Goal: Information Seeking & Learning: Learn about a topic

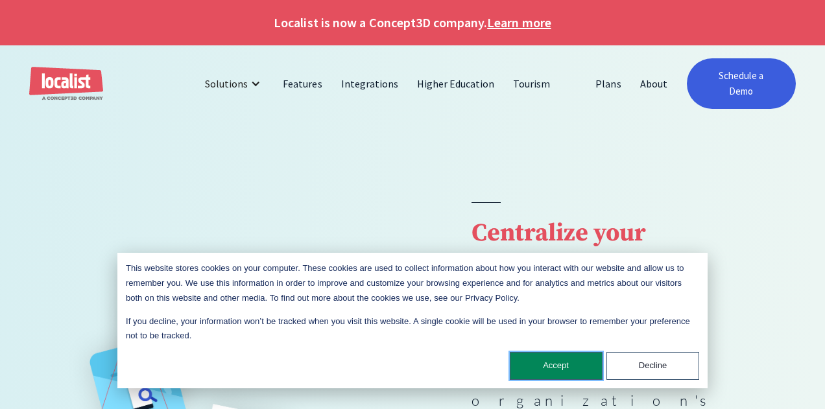
click at [554, 370] on button "Accept" at bounding box center [556, 366] width 93 height 28
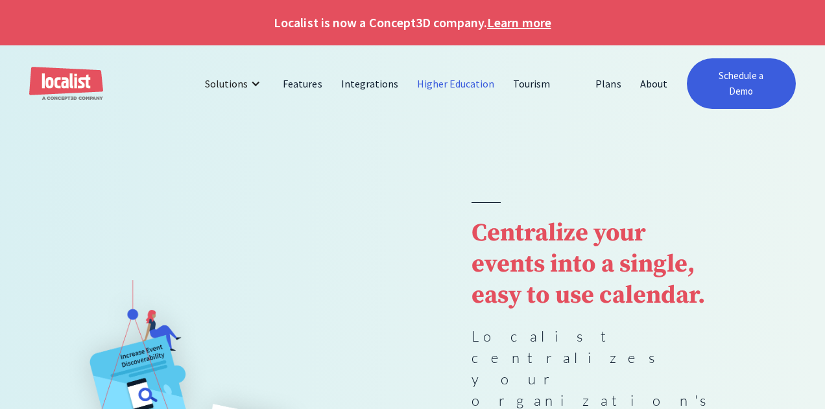
click at [457, 78] on link "Higher Education" at bounding box center [456, 83] width 97 height 31
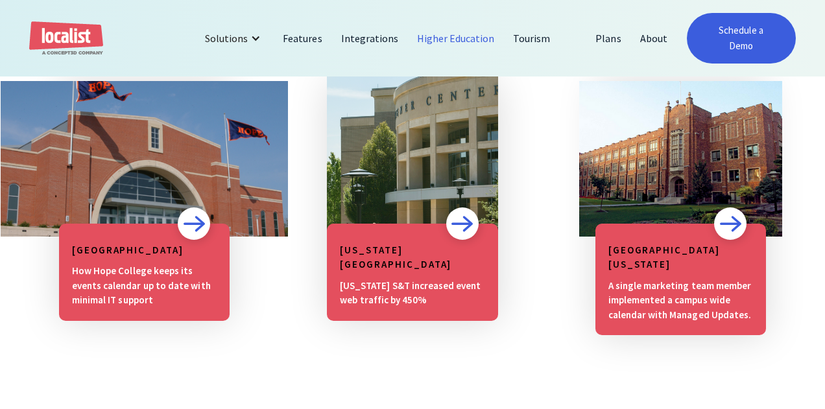
scroll to position [1052, 0]
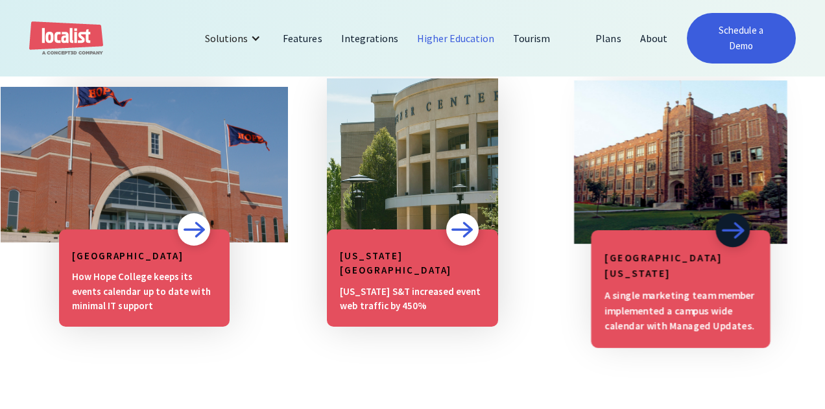
click at [726, 221] on img at bounding box center [733, 230] width 24 height 18
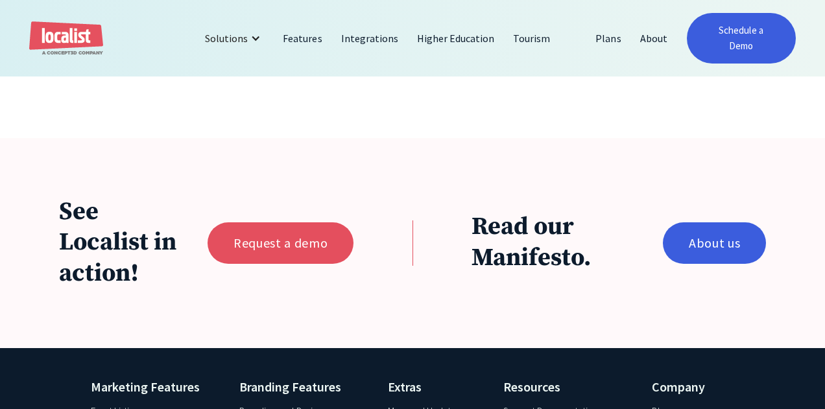
scroll to position [3969, 0]
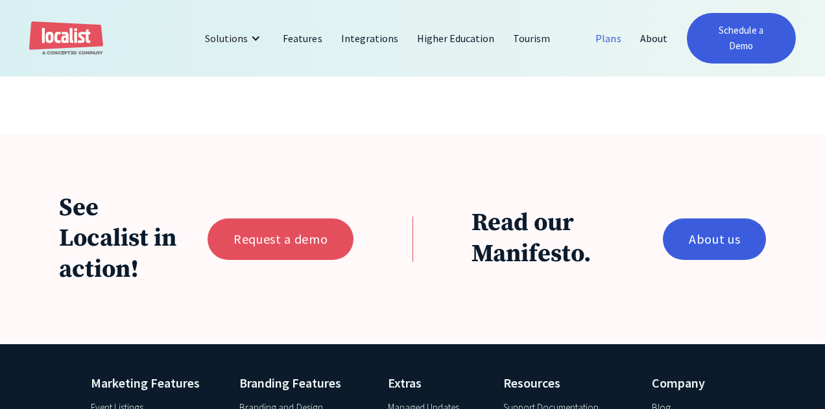
click at [618, 32] on link "Plans" at bounding box center [609, 38] width 44 height 31
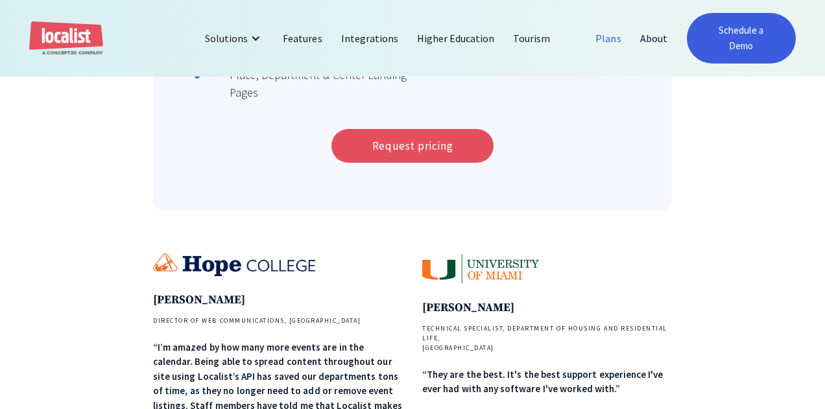
scroll to position [595, 0]
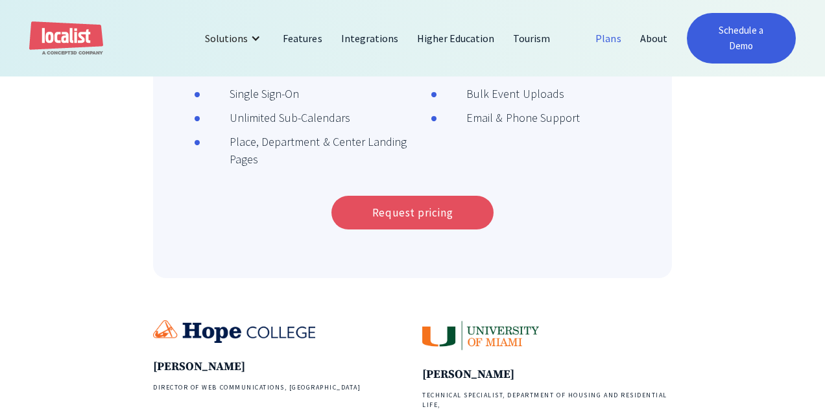
click at [621, 29] on link "Plans" at bounding box center [609, 38] width 44 height 31
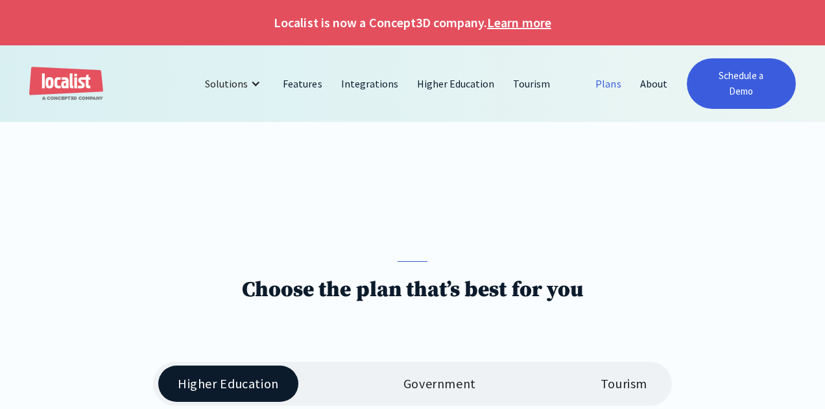
click at [429, 376] on div "Government" at bounding box center [440, 384] width 73 height 16
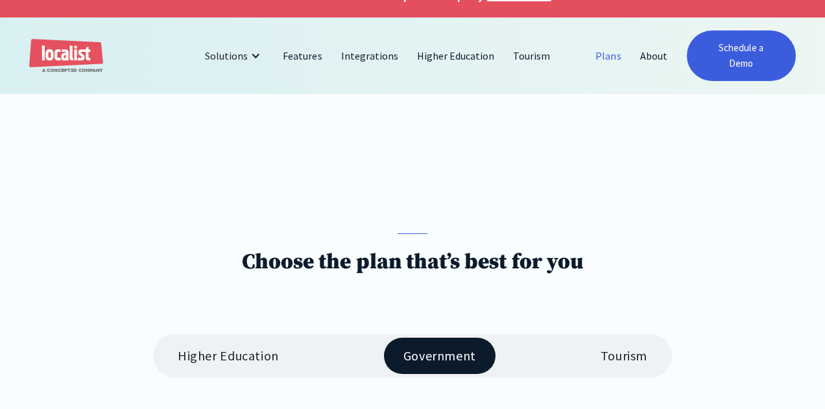
scroll to position [27, 0]
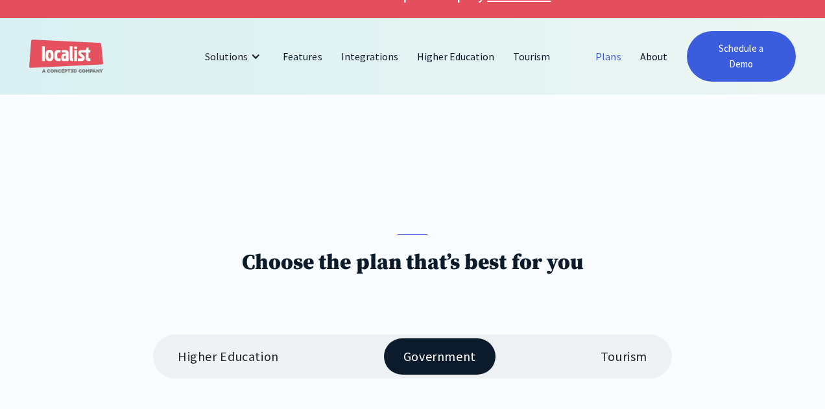
click at [91, 62] on img "home" at bounding box center [66, 57] width 74 height 34
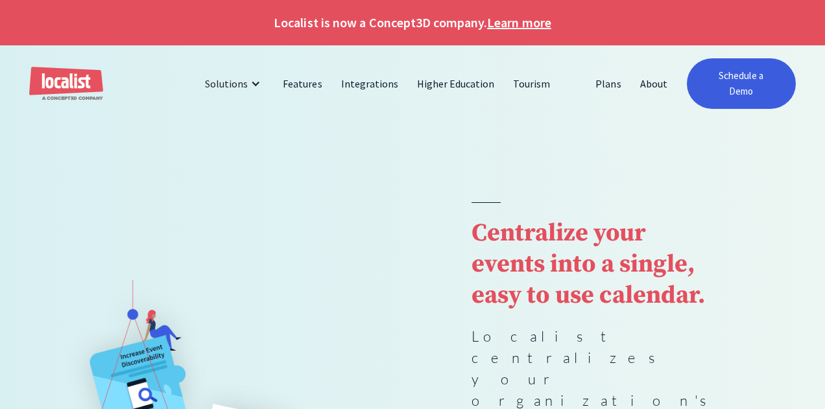
click at [522, 25] on link "Learn more" at bounding box center [519, 22] width 64 height 19
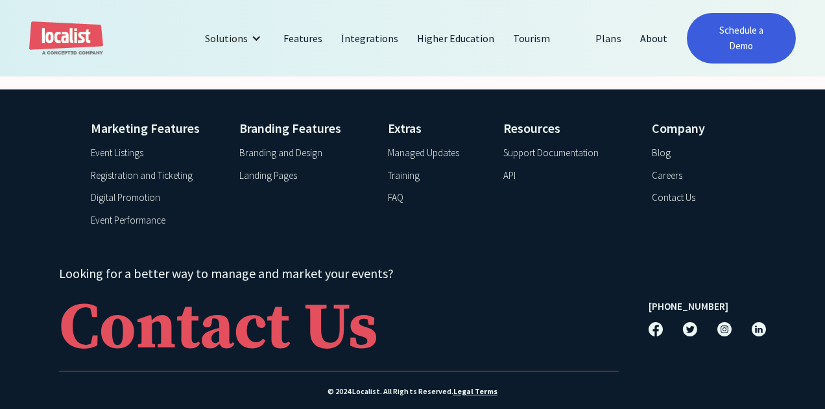
scroll to position [1438, 0]
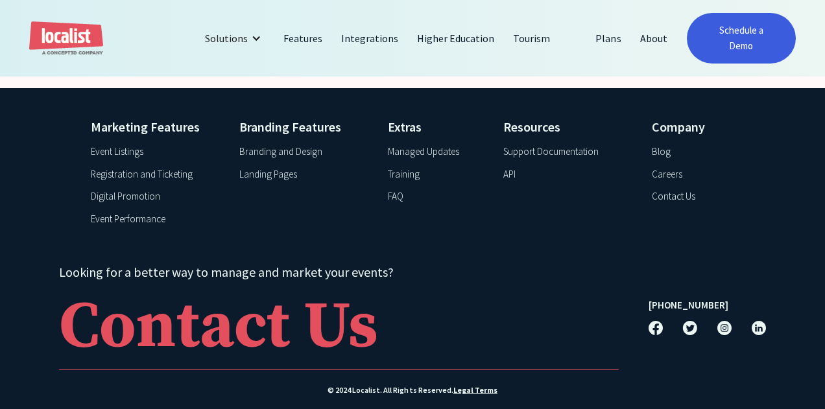
click at [432, 145] on div "Managed Updates" at bounding box center [423, 152] width 71 height 15
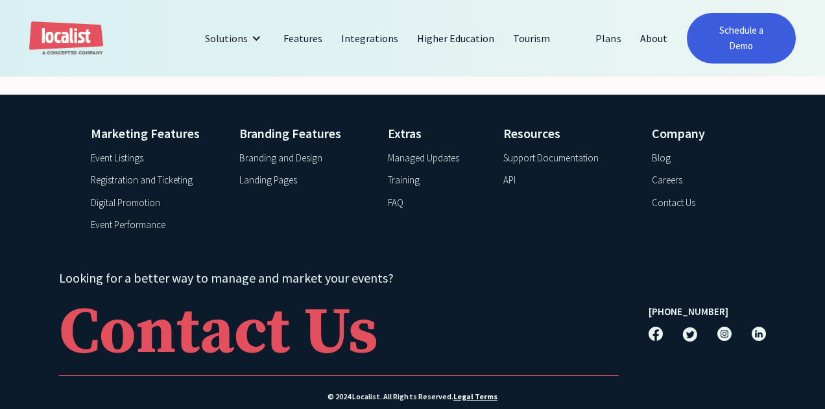
scroll to position [1828, 0]
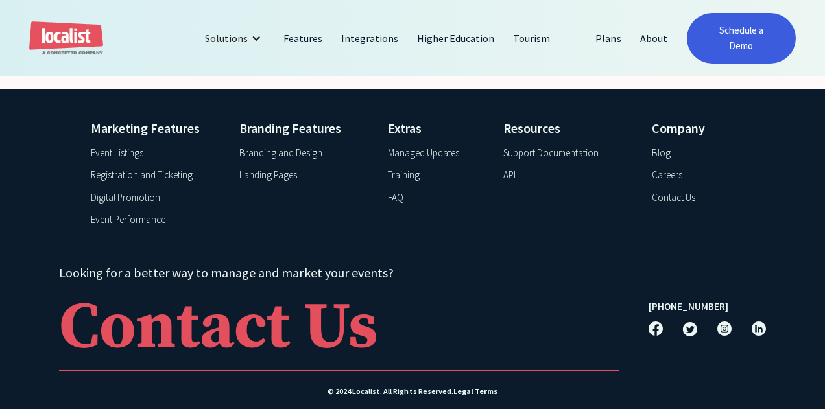
click at [129, 146] on div "Event Listings" at bounding box center [117, 153] width 53 height 15
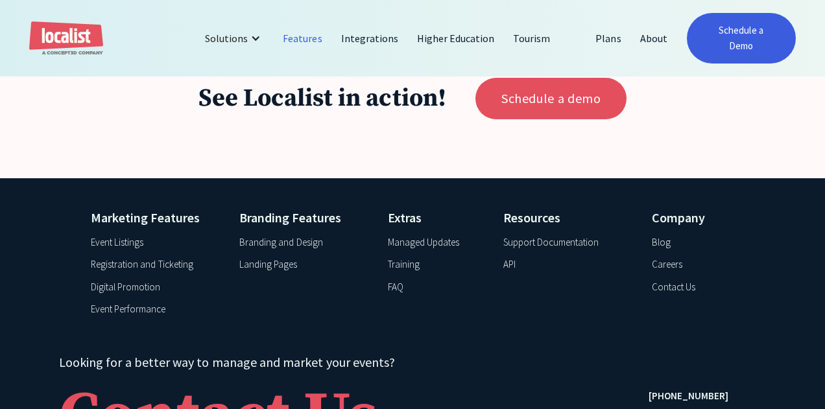
scroll to position [4802, 0]
